Goal: Complete application form

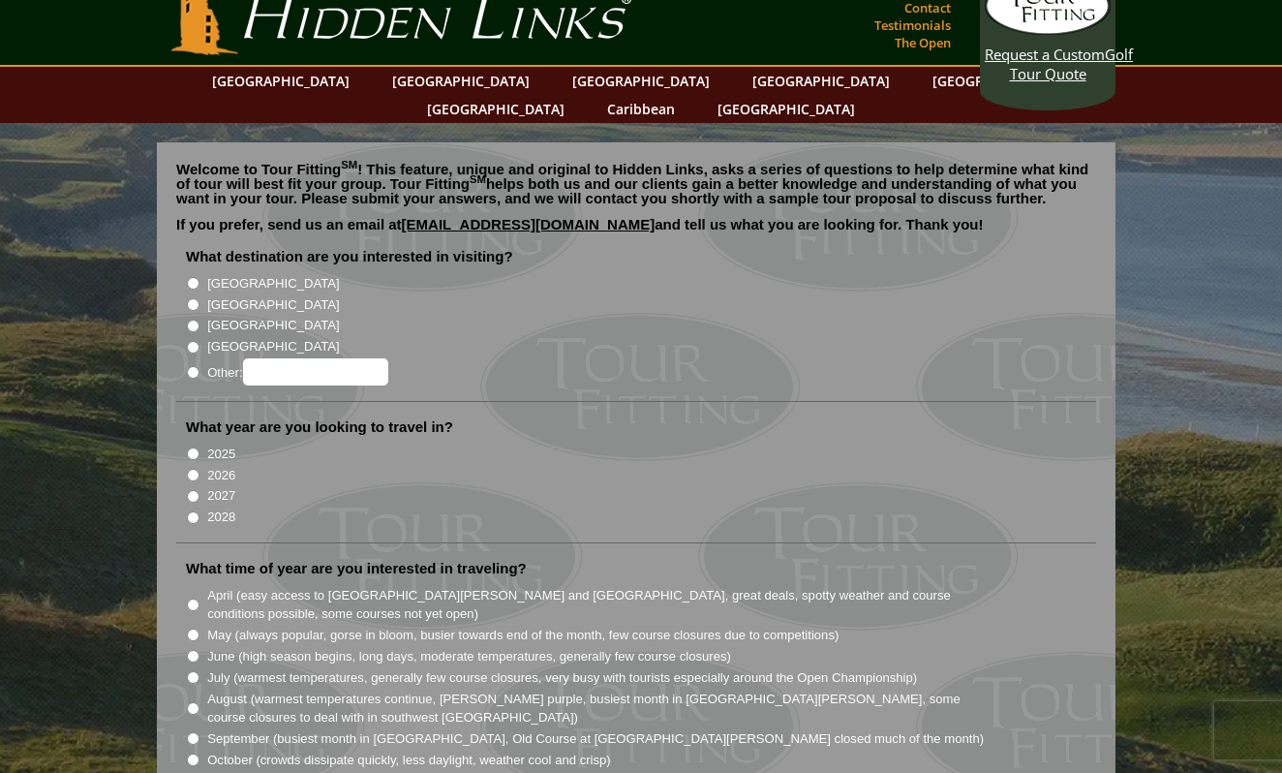
scroll to position [31, 0]
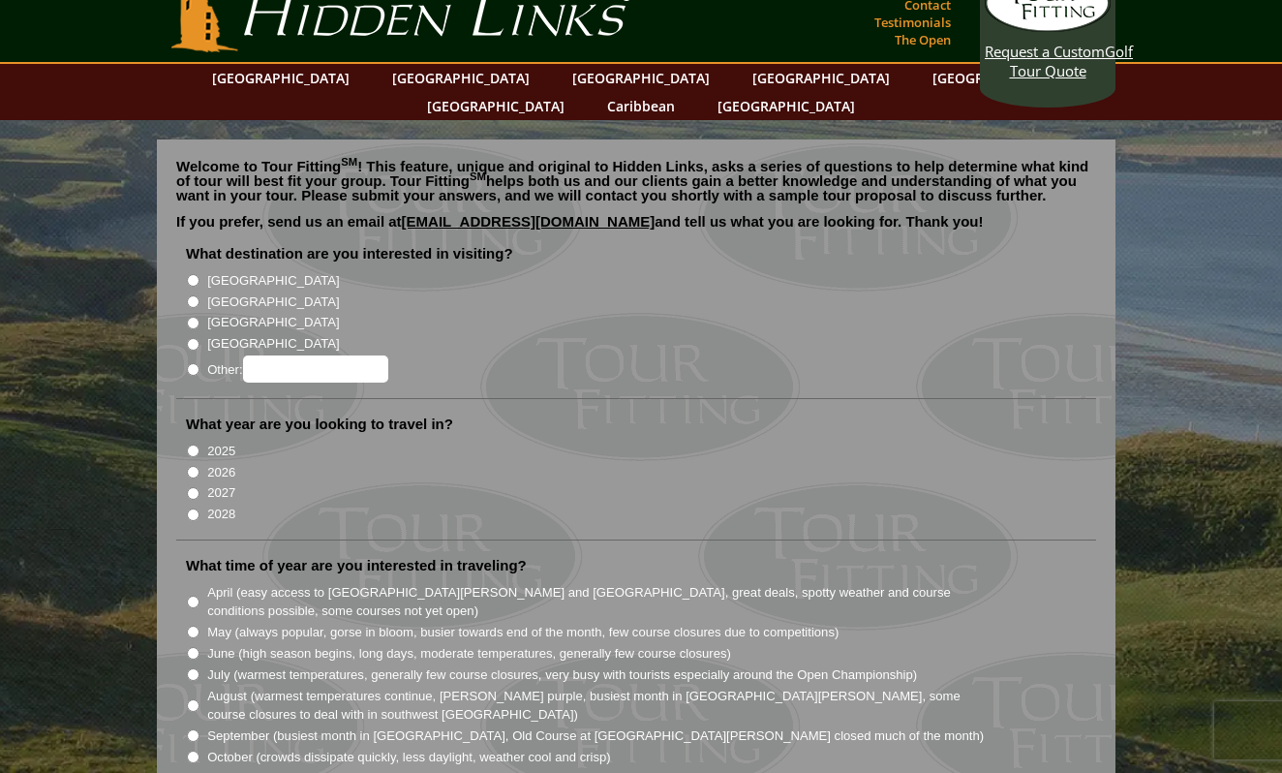
click at [193, 487] on input "2027" at bounding box center [193, 493] width 13 height 13
radio input "true"
click at [191, 274] on input "[GEOGRAPHIC_DATA]" at bounding box center [193, 280] width 13 height 13
radio input "true"
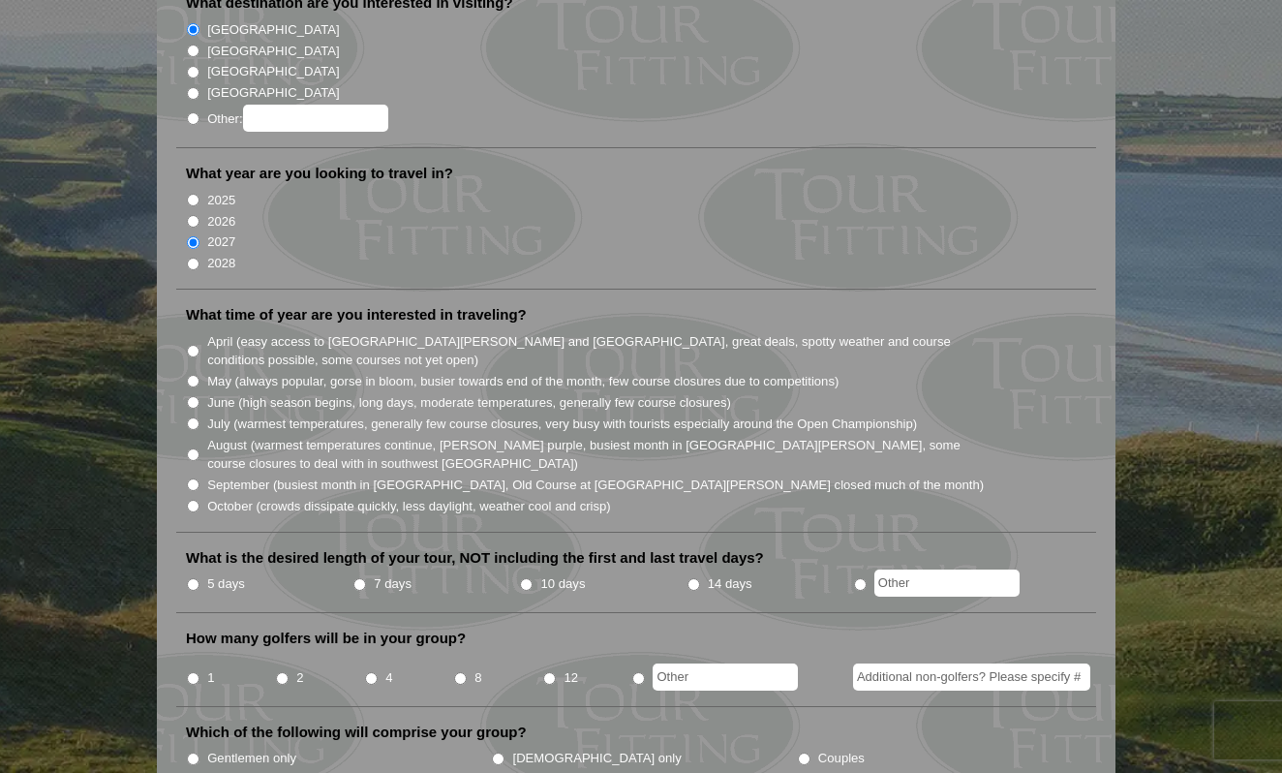
scroll to position [292, 0]
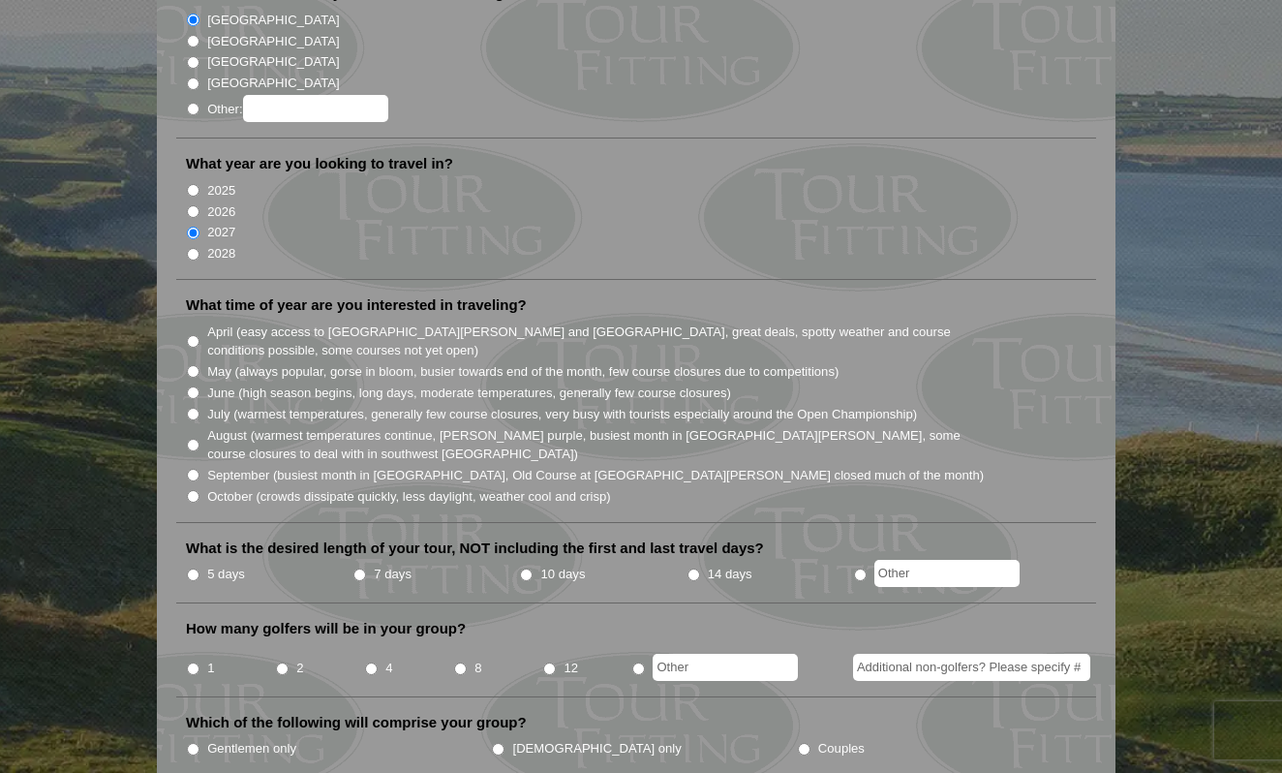
click at [193, 365] on input "May (always popular, gorse in bloom, busier towards end of the month, few cours…" at bounding box center [193, 371] width 13 height 13
radio input "true"
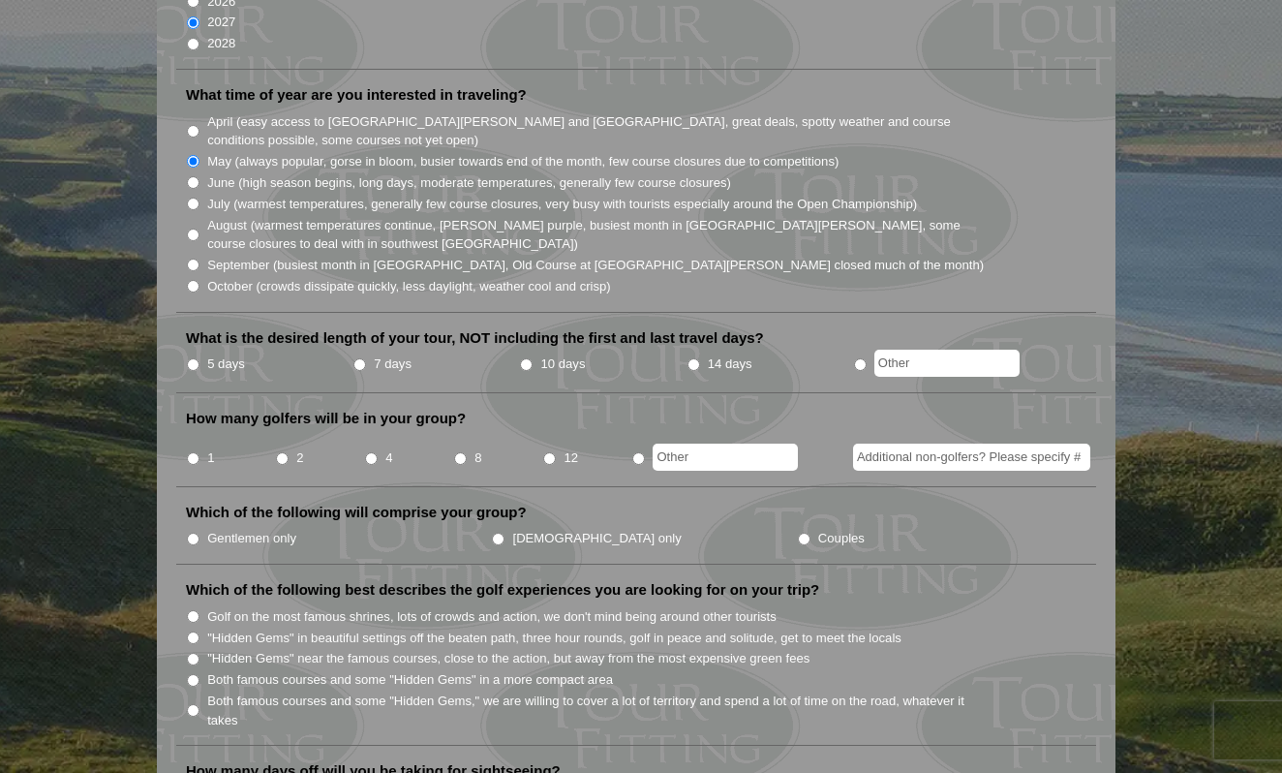
scroll to position [577, 0]
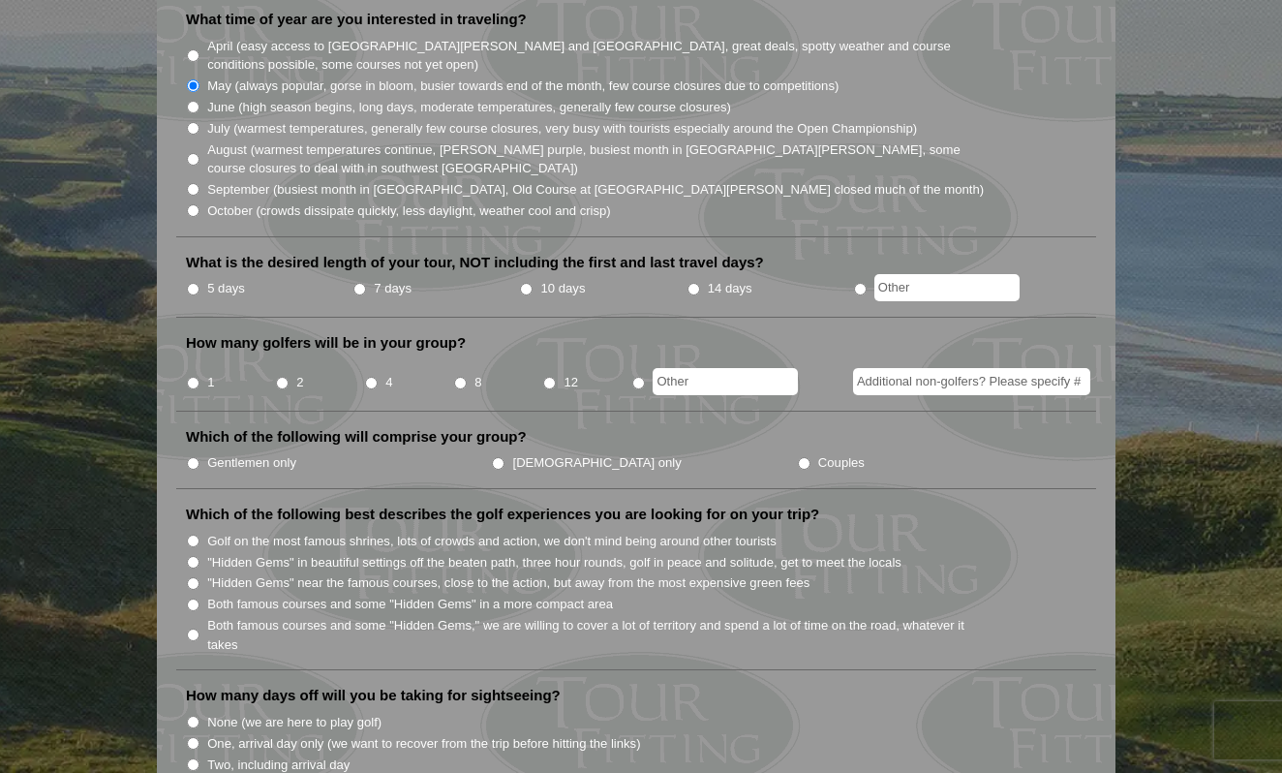
click at [282, 377] on input "2" at bounding box center [282, 383] width 13 height 13
radio input "true"
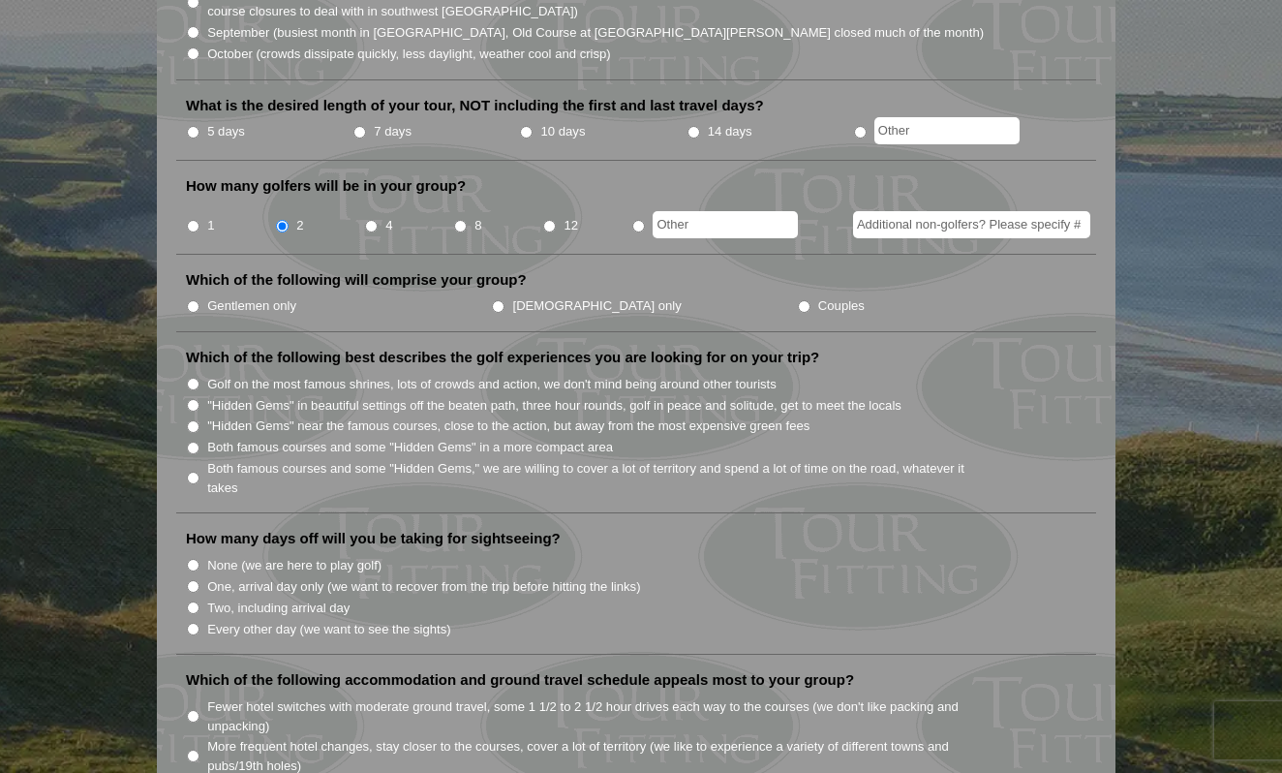
scroll to position [739, 0]
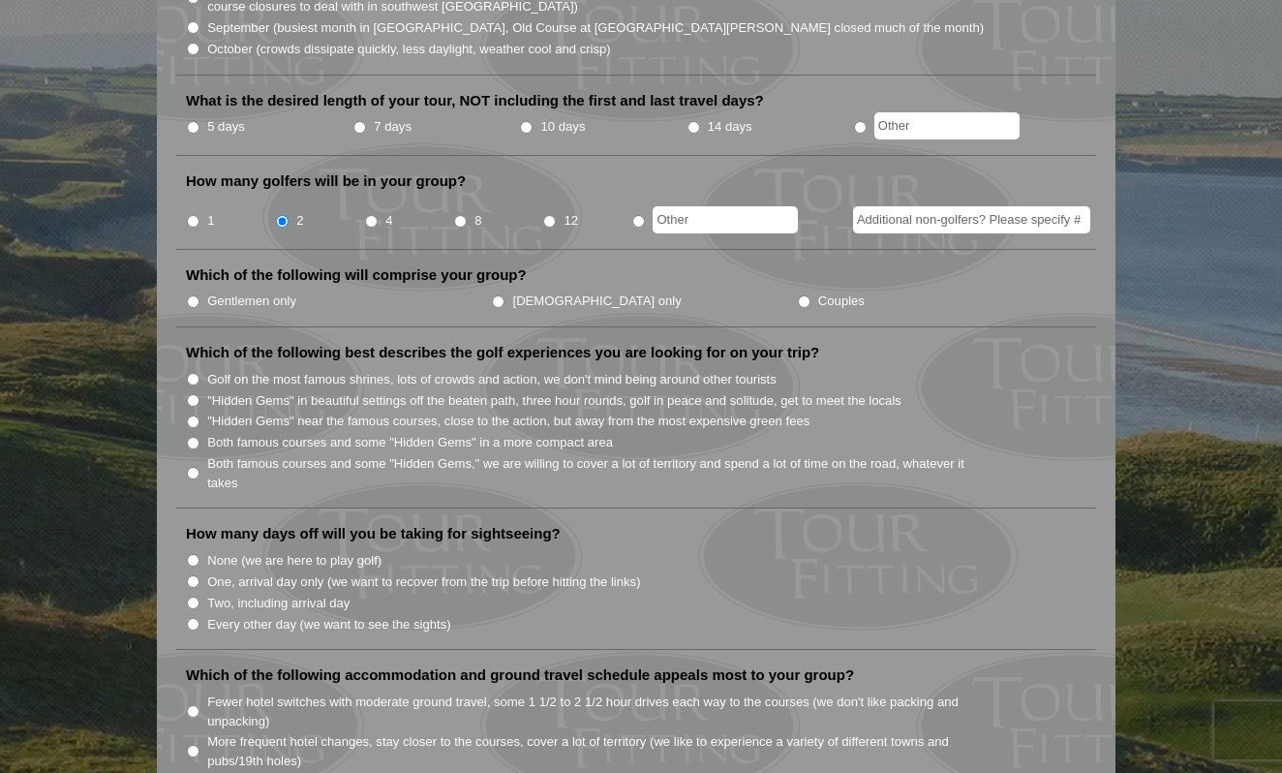
click at [190, 437] on input "Both famous courses and some "Hidden Gems" in a more compact area" at bounding box center [193, 443] width 13 height 13
radio input "true"
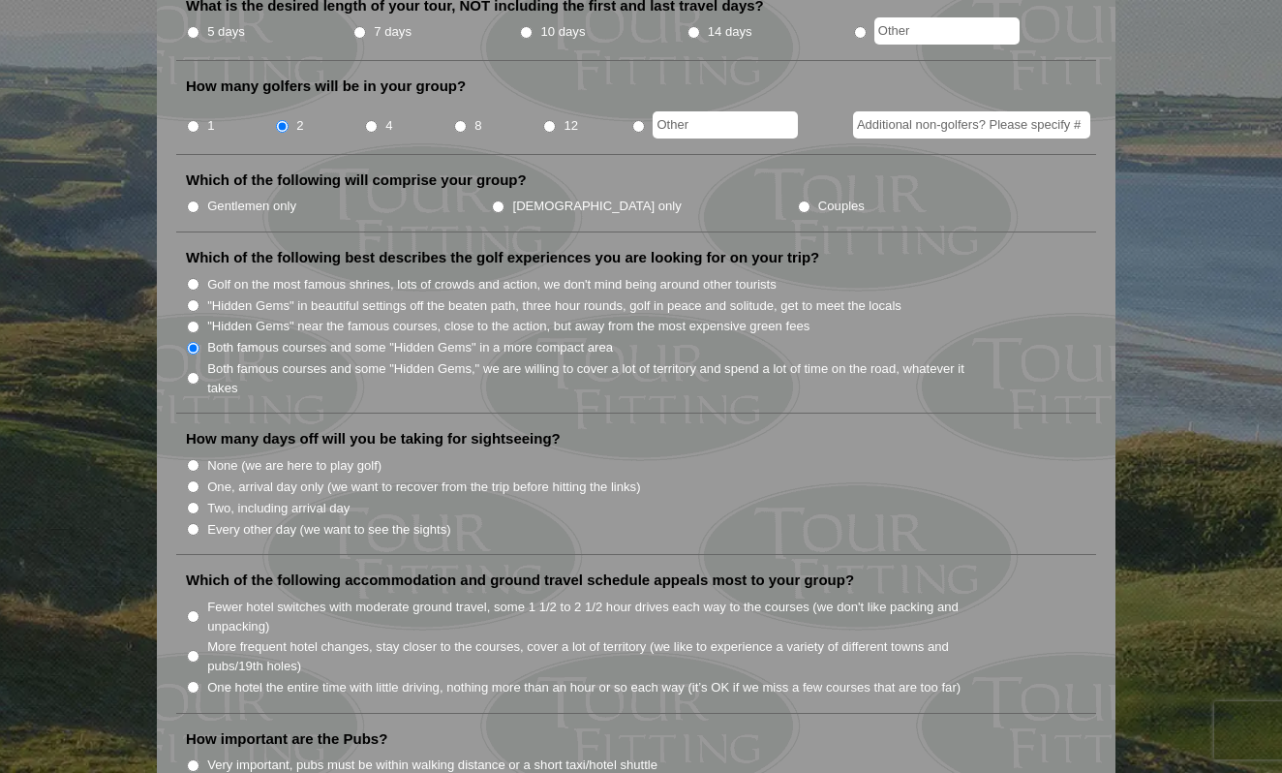
scroll to position [840, 0]
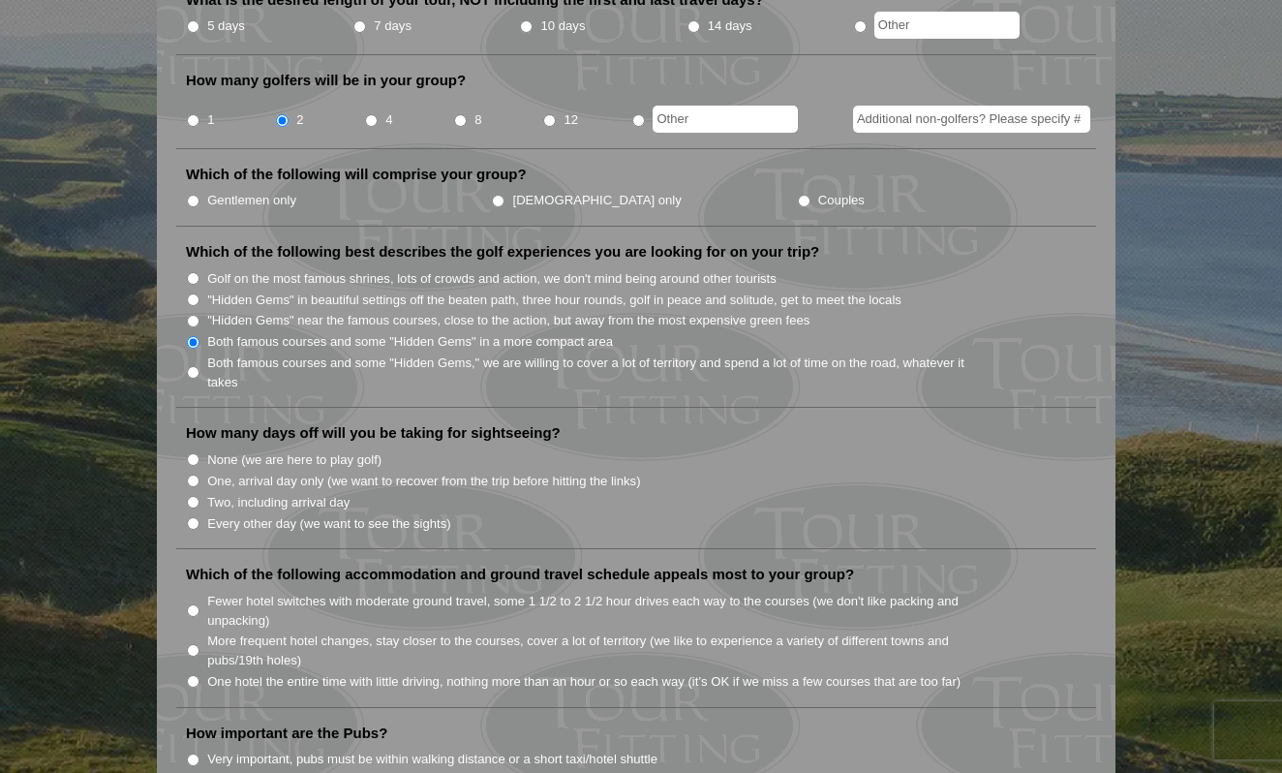
click at [190, 496] on input "Two, including arrival day" at bounding box center [193, 502] width 13 height 13
radio input "true"
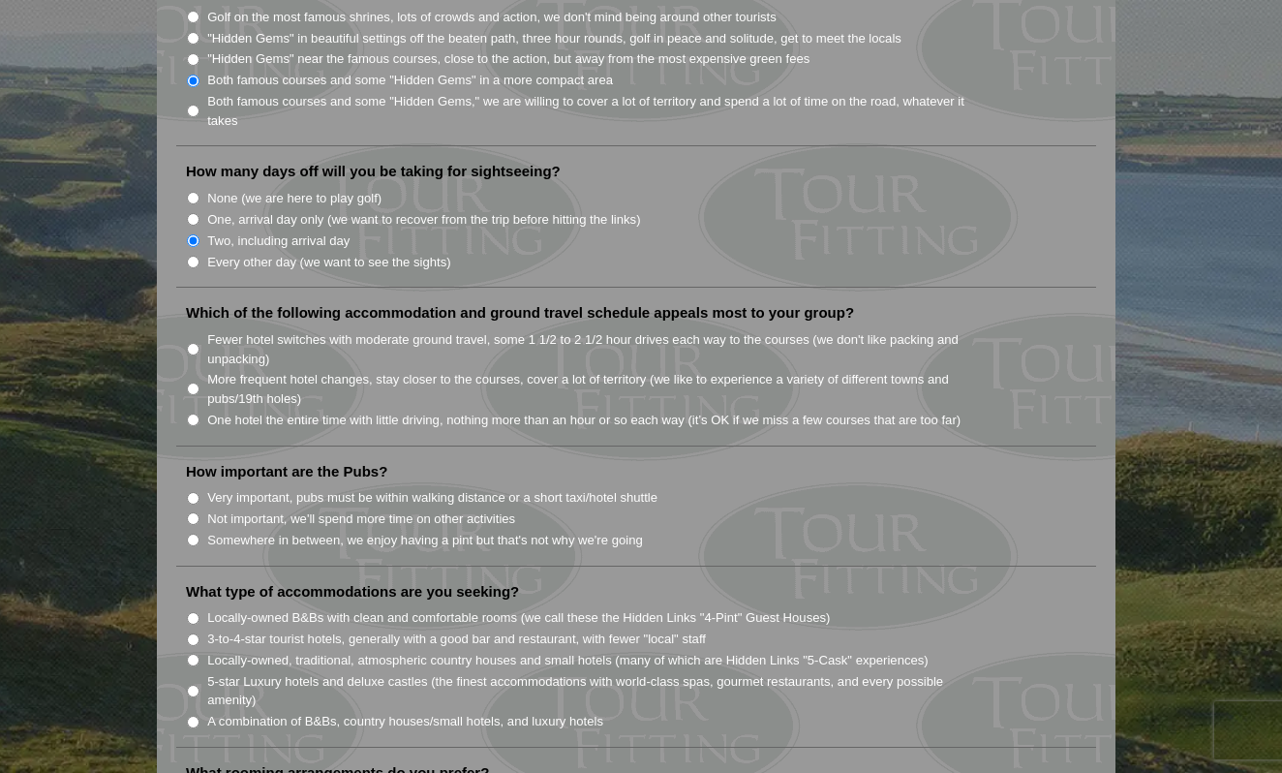
scroll to position [1106, 0]
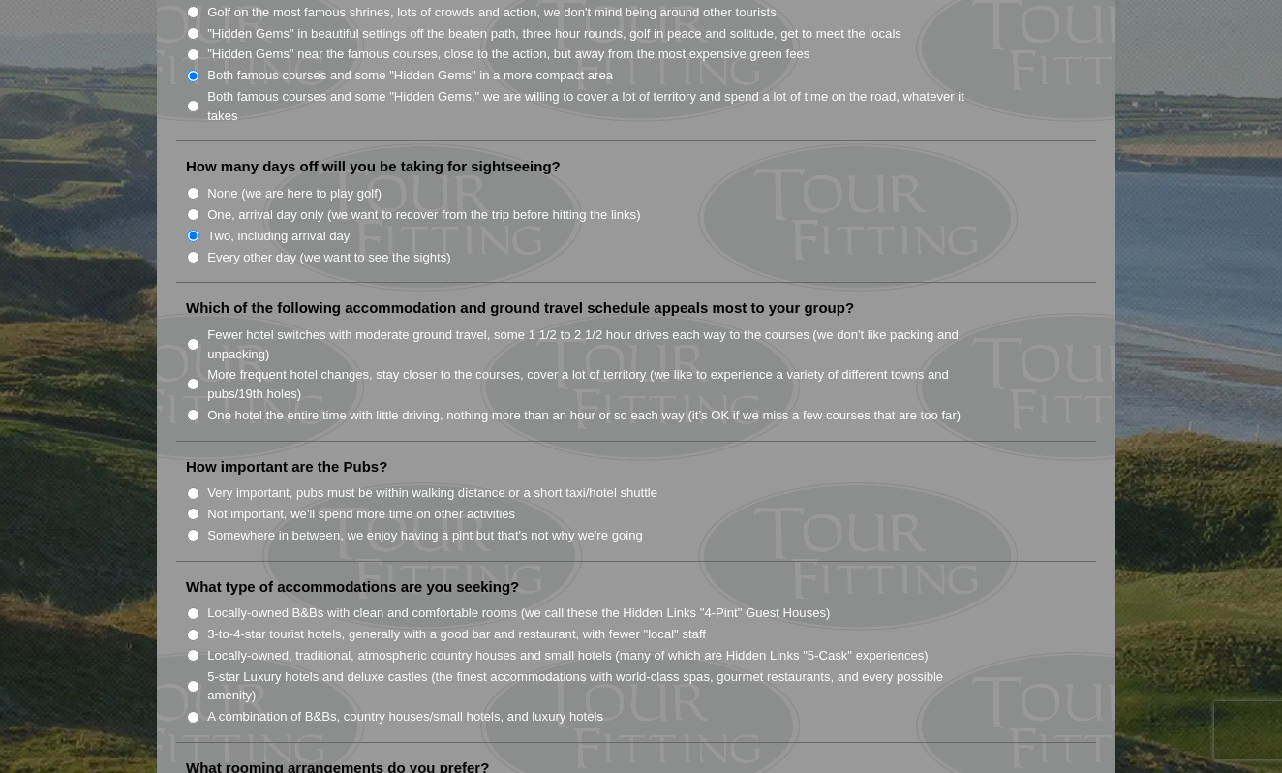
click at [195, 378] on input "More frequent hotel changes, stay closer to the courses, cover a lot of territo…" at bounding box center [193, 384] width 13 height 13
radio input "true"
click at [195, 378] on input "More frequent hotel changes, stay closer to the courses, cover a lot of territo…" at bounding box center [193, 384] width 13 height 13
click at [196, 338] on input "Fewer hotel switches with moderate ground travel, some 1 1/2 to 2 1/2 hour driv…" at bounding box center [193, 344] width 13 height 13
radio input "true"
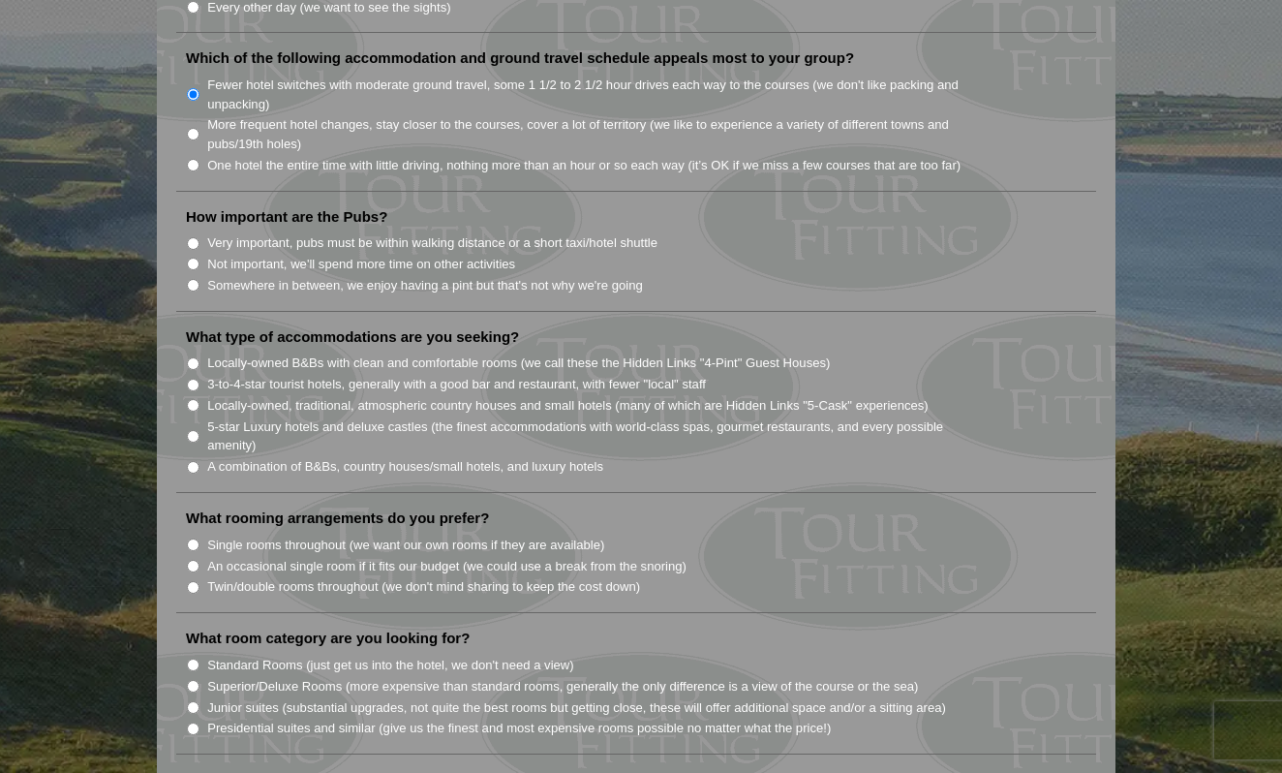
scroll to position [1358, 0]
click at [195, 235] on input "Very important, pubs must be within walking distance or a short taxi/hotel shut…" at bounding box center [193, 241] width 13 height 13
radio input "true"
click at [204, 251] on li "Not important, we'll spend more time on other activities" at bounding box center [644, 261] width 916 height 21
click at [193, 256] on input "Not important, we'll spend more time on other activities" at bounding box center [193, 262] width 13 height 13
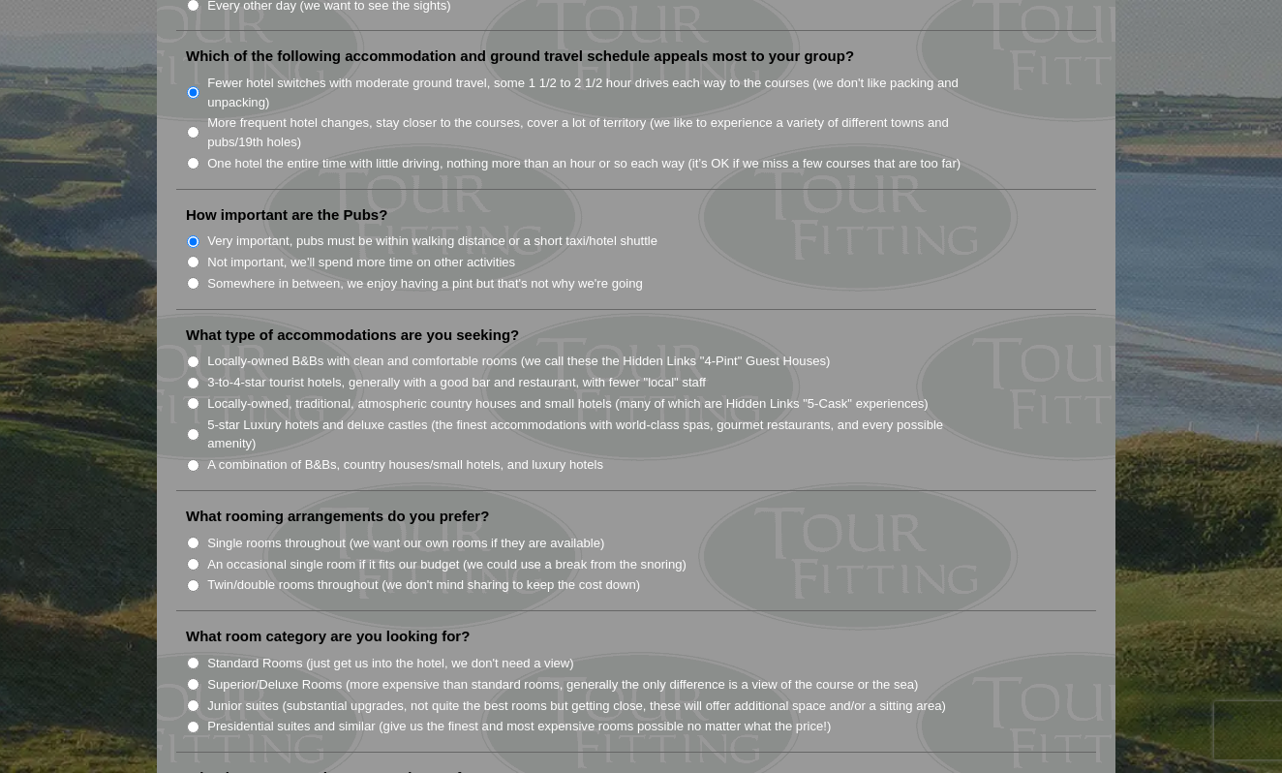
radio input "true"
click at [193, 235] on input "Very important, pubs must be within walking distance or a short taxi/hotel shut…" at bounding box center [193, 241] width 13 height 13
radio input "true"
click at [192, 277] on input "Somewhere in between, we enjoy having a pint but that's not why we're going" at bounding box center [193, 283] width 13 height 13
radio input "true"
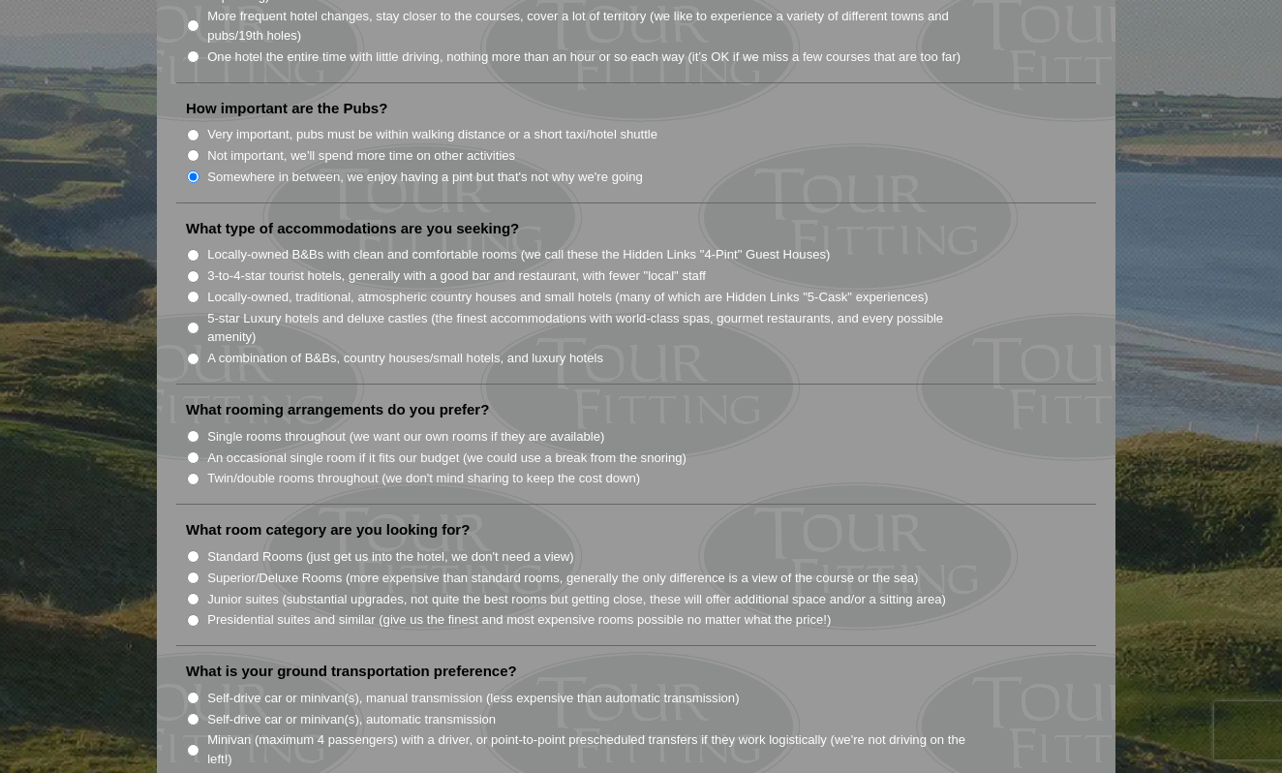
scroll to position [1471, 0]
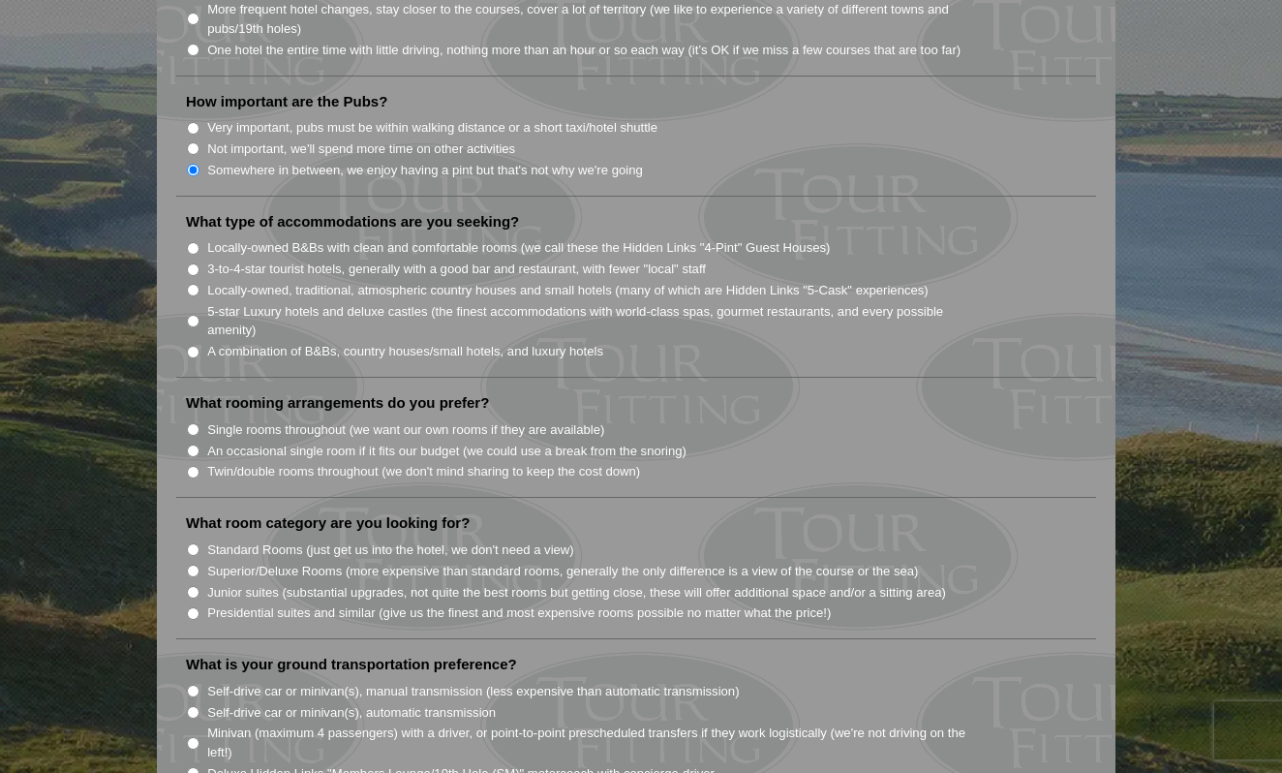
click at [190, 315] on input "5-star Luxury hotels and deluxe castles (the finest accommodations with world-c…" at bounding box center [193, 321] width 13 height 13
radio input "true"
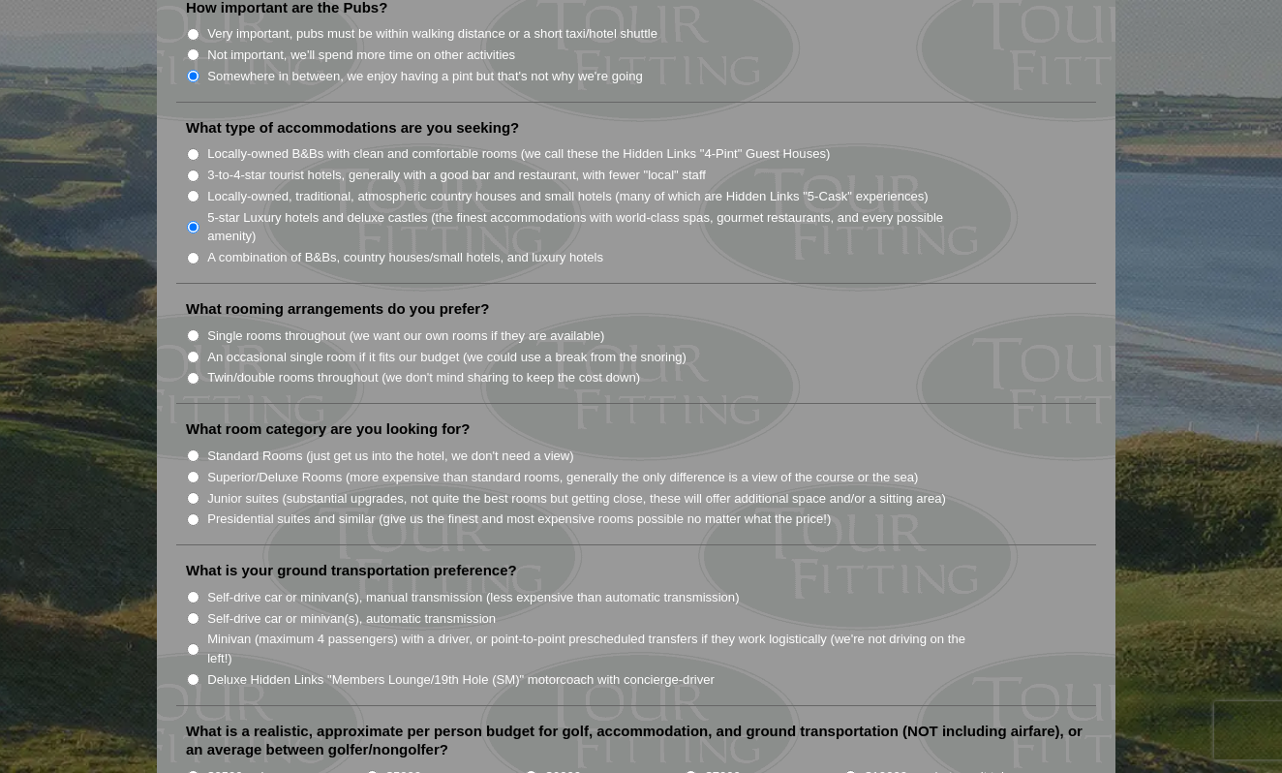
scroll to position [1583, 0]
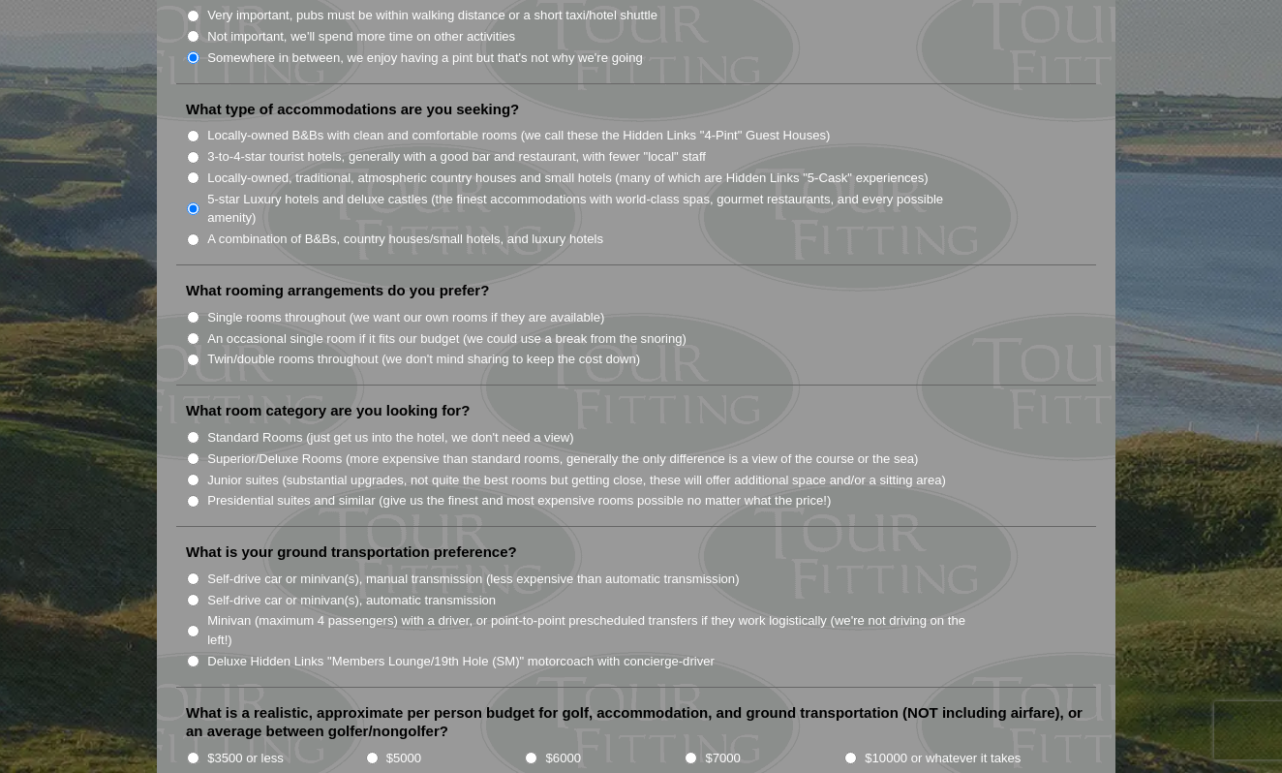
click at [191, 311] on input "Single rooms throughout (we want our own rooms if they are available)" at bounding box center [193, 317] width 13 height 13
radio input "true"
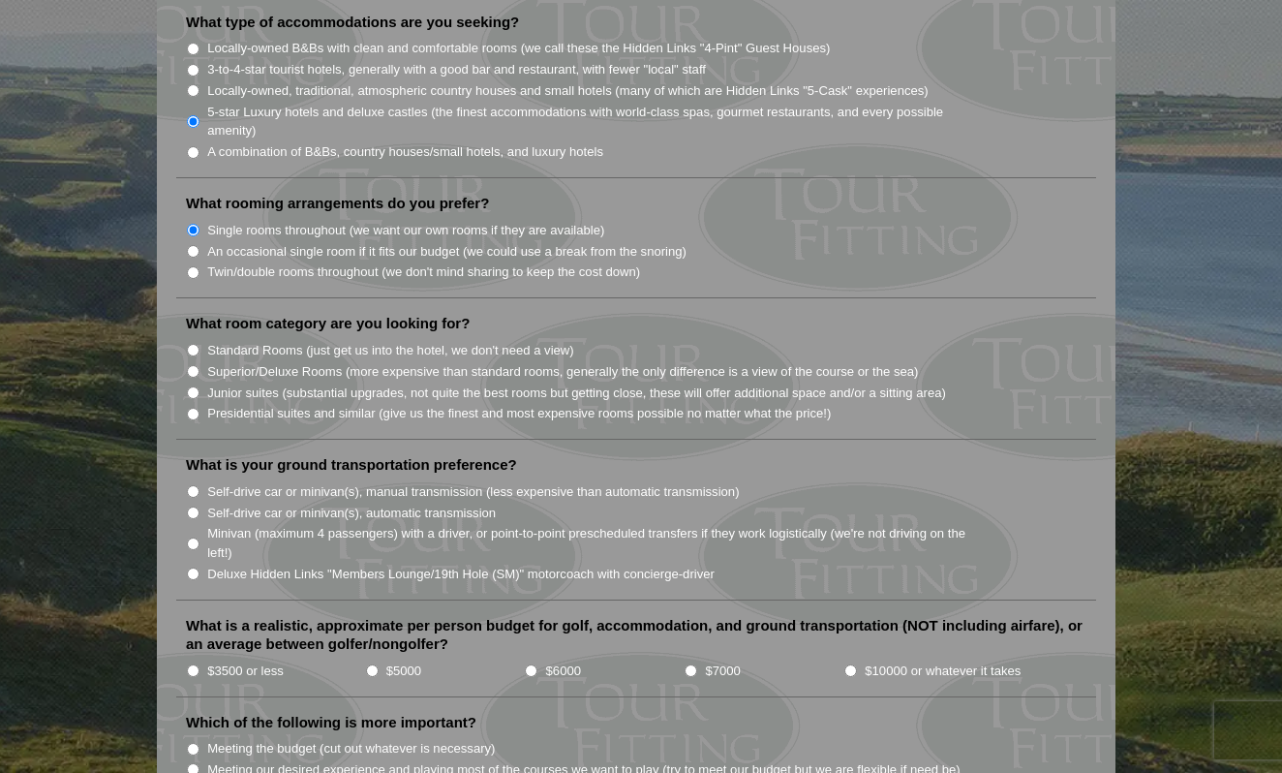
scroll to position [1673, 0]
click at [193, 363] on input "Superior/Deluxe Rooms (more expensive than standard rooms, generally the only d…" at bounding box center [193, 369] width 13 height 13
radio input "true"
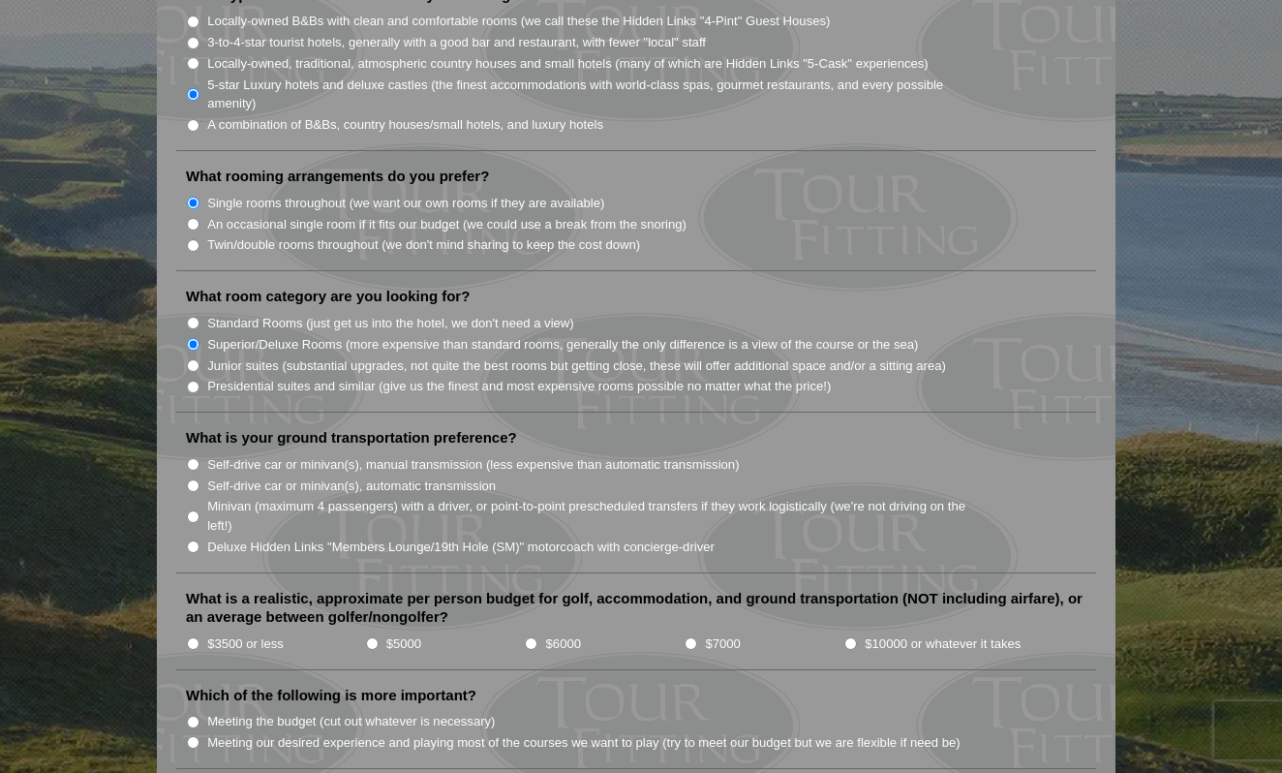
scroll to position [1703, 0]
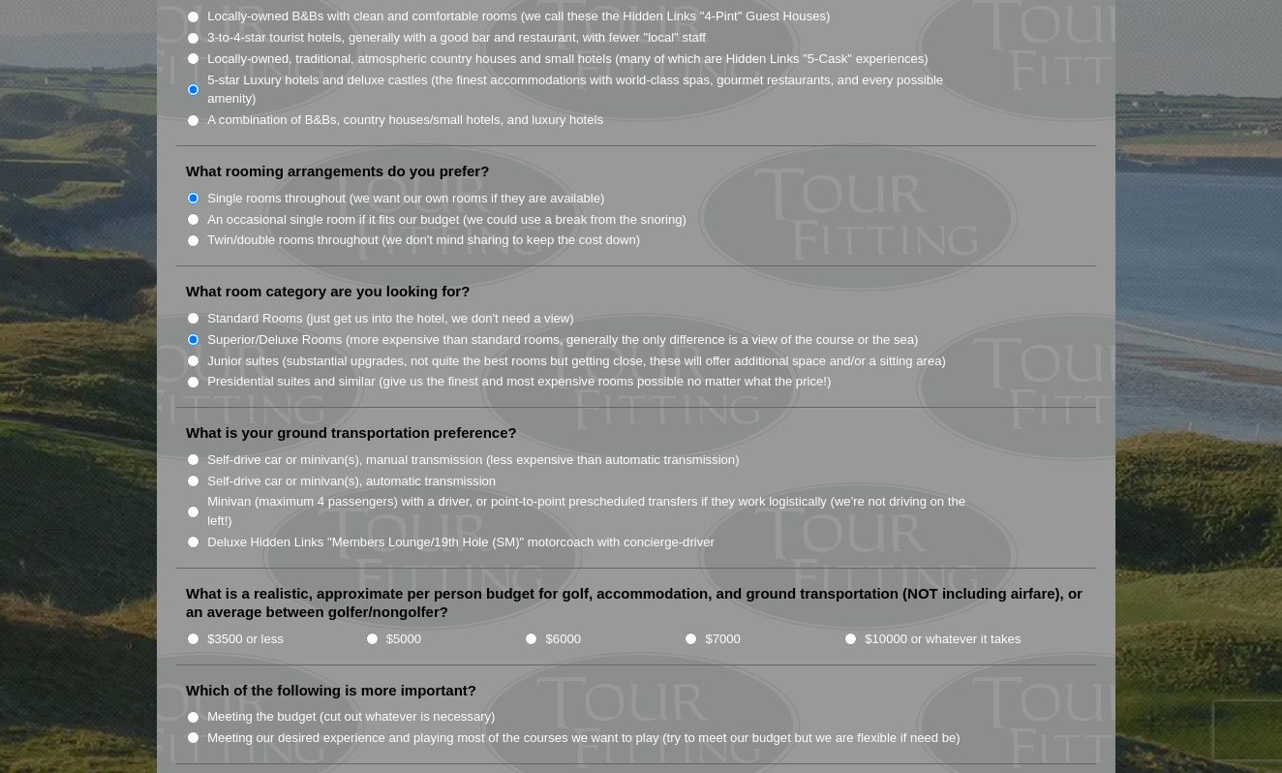
click at [194, 453] on input "Self-drive car or minivan(s), manual transmission (less expensive than automati…" at bounding box center [193, 459] width 13 height 13
radio input "true"
click at [692, 628] on li "$7000" at bounding box center [764, 638] width 160 height 21
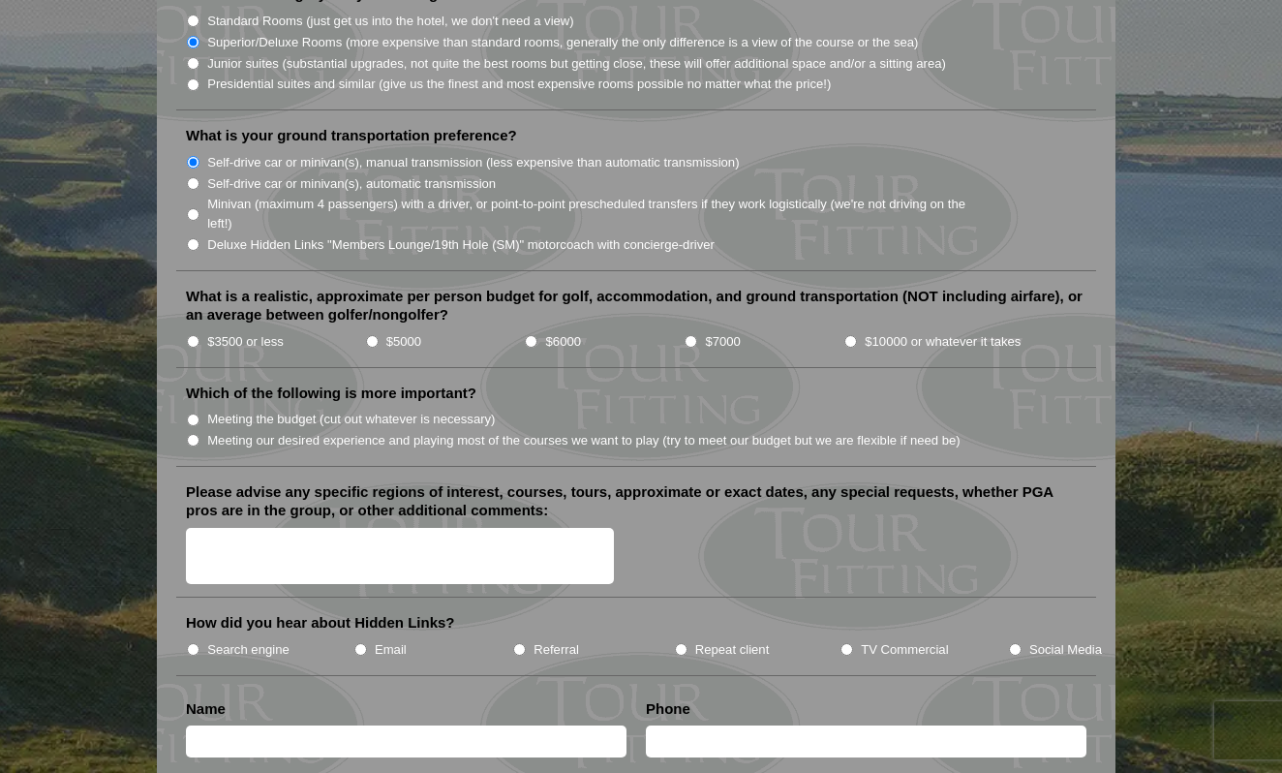
scroll to position [2003, 0]
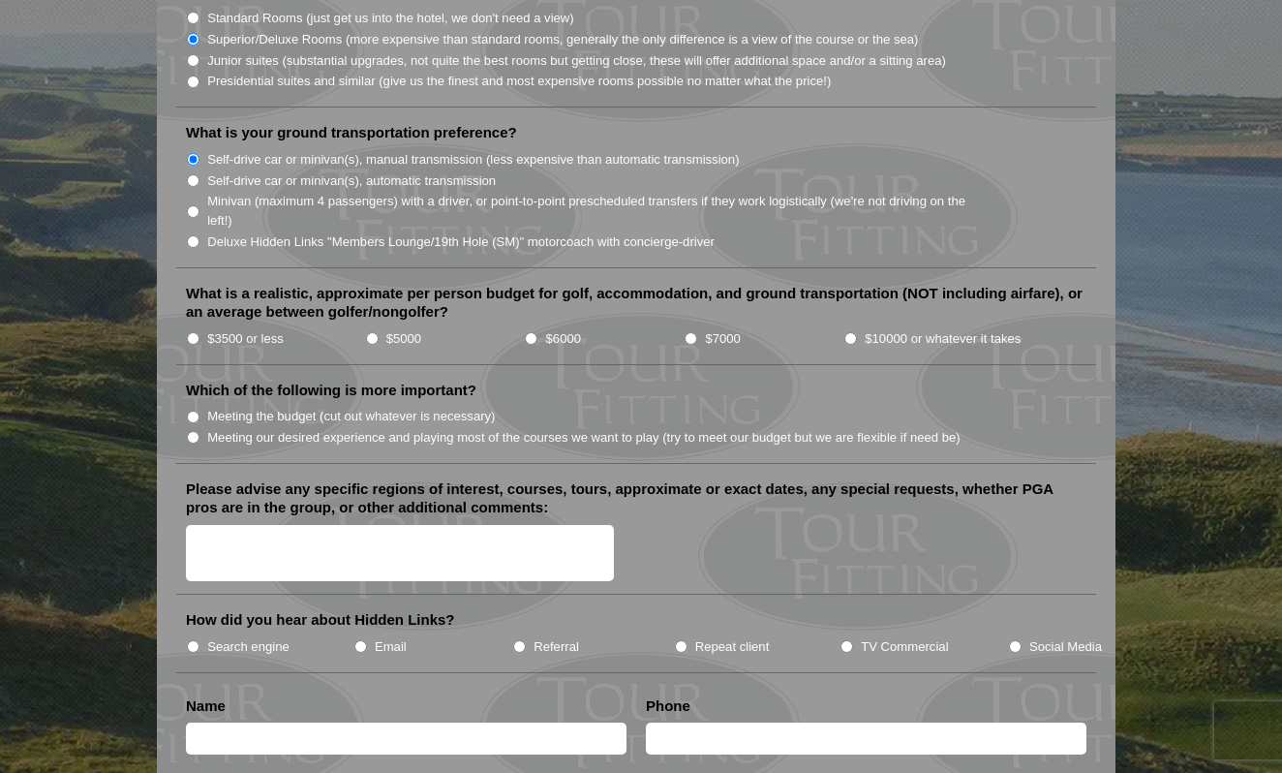
click at [191, 431] on input "Meeting our desired experience and playing most of the courses we want to play …" at bounding box center [193, 437] width 13 height 13
radio input "true"
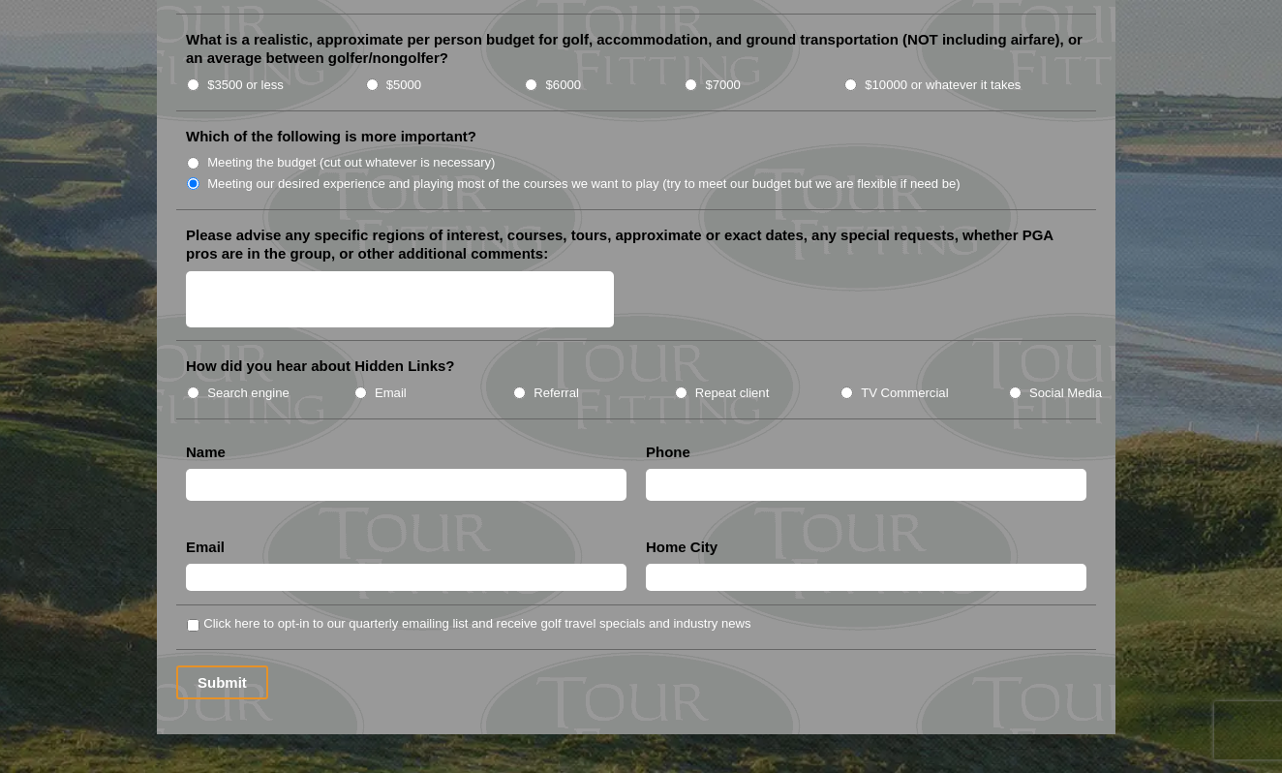
scroll to position [2154, 0]
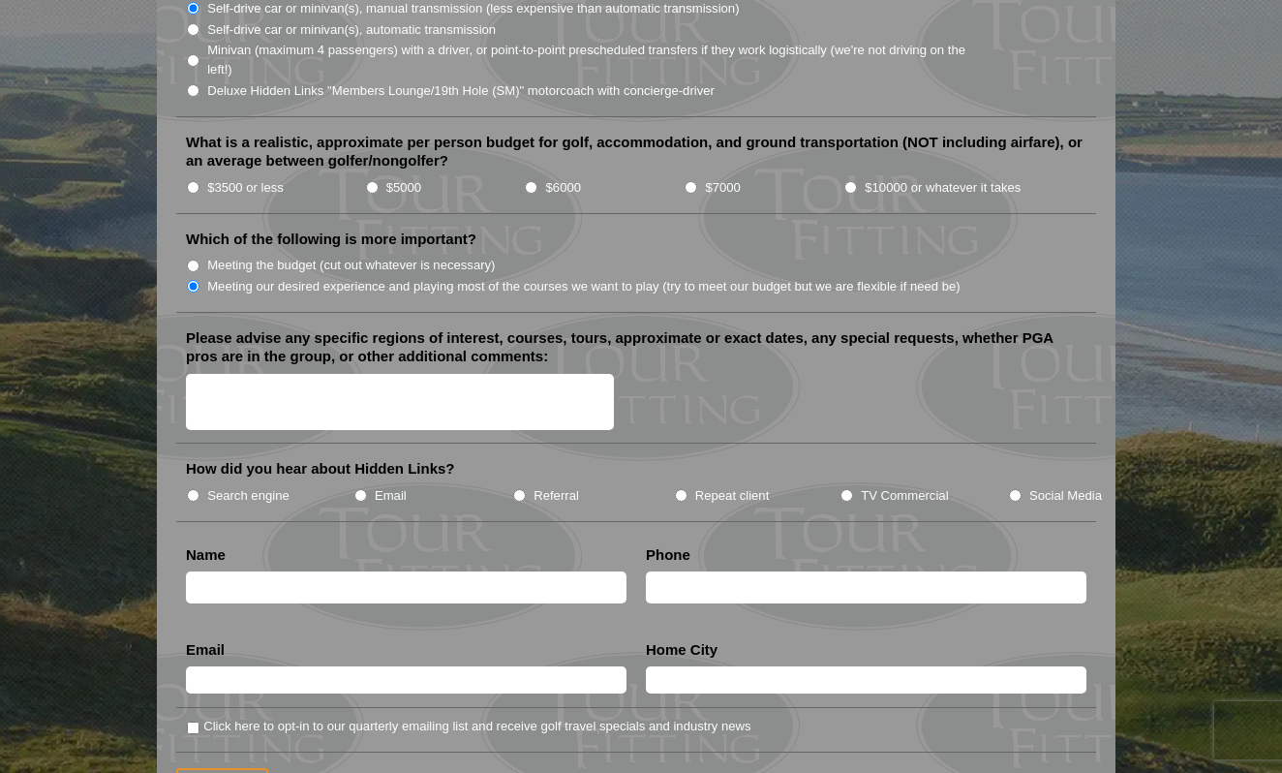
click at [519, 489] on input "Referral" at bounding box center [519, 495] width 13 height 13
radio input "true"
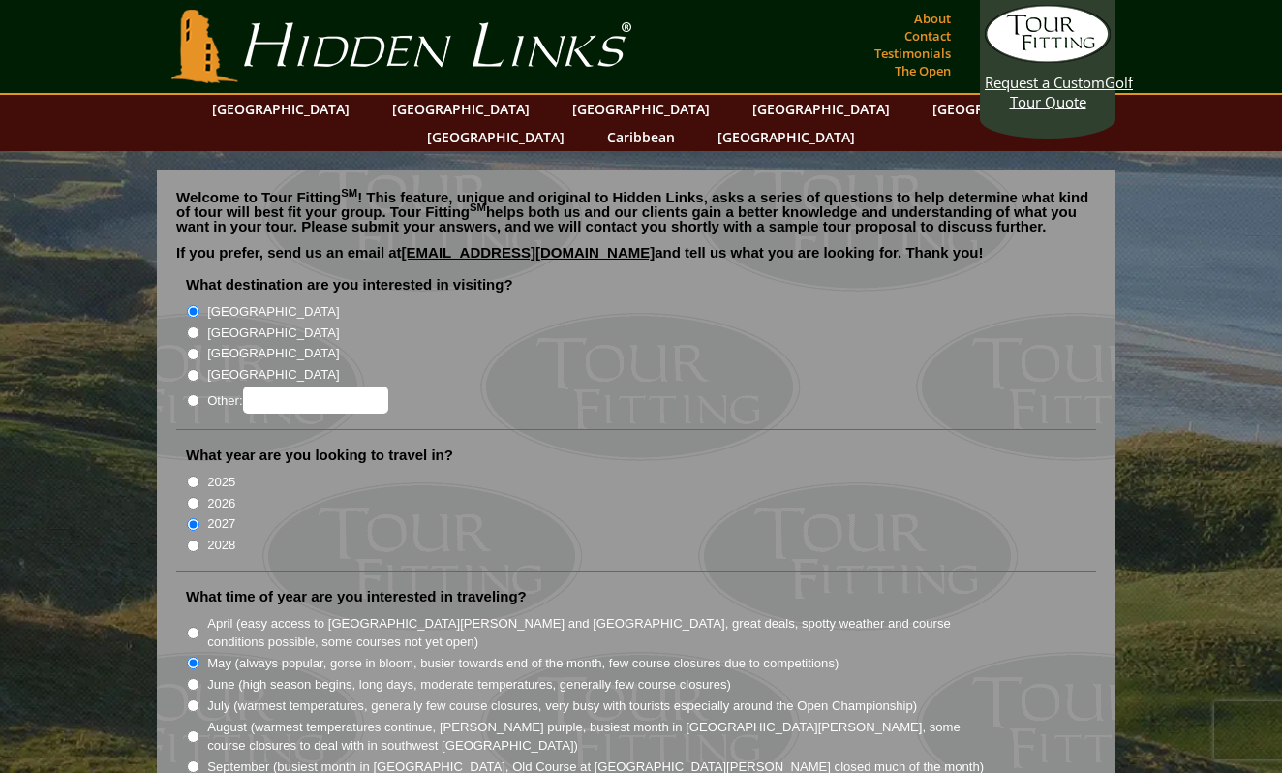
scroll to position [0, 0]
